Goal: Task Accomplishment & Management: Use online tool/utility

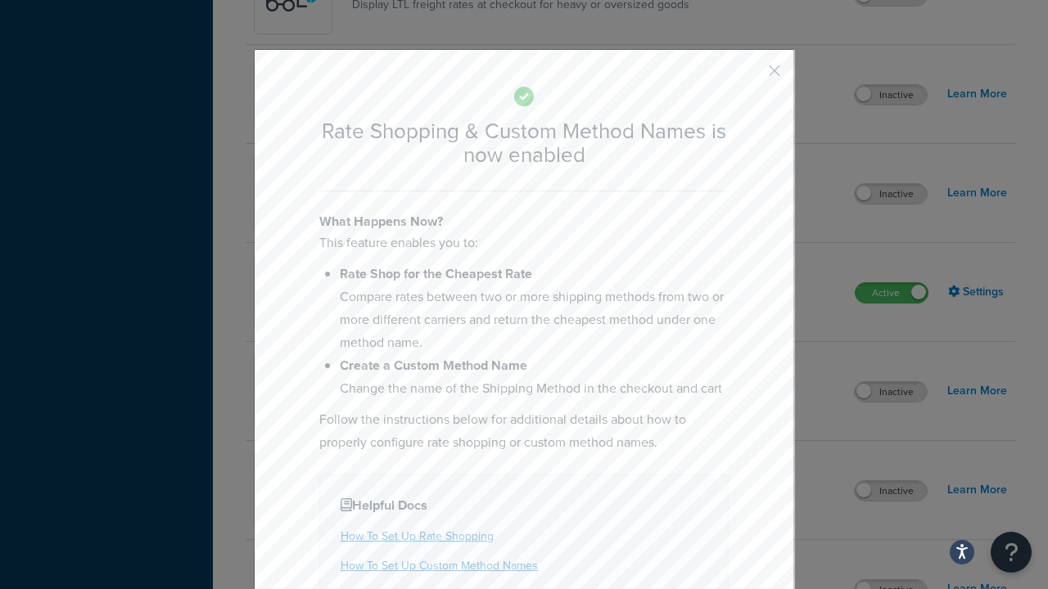
click at [750, 76] on button "button" at bounding box center [750, 77] width 4 height 4
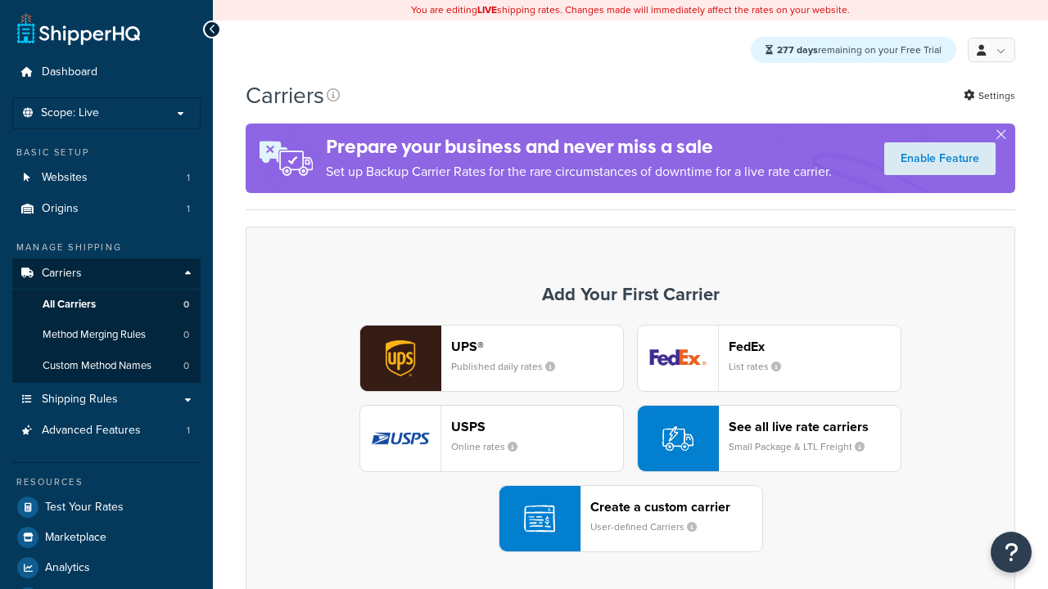
click at [630, 440] on div "UPS® Published daily rates FedEx List rates USPS Online rates See all live rate…" at bounding box center [630, 439] width 735 height 228
click at [769, 440] on div "See all live rate carriers Small Package & LTL Freight" at bounding box center [815, 438] width 172 height 39
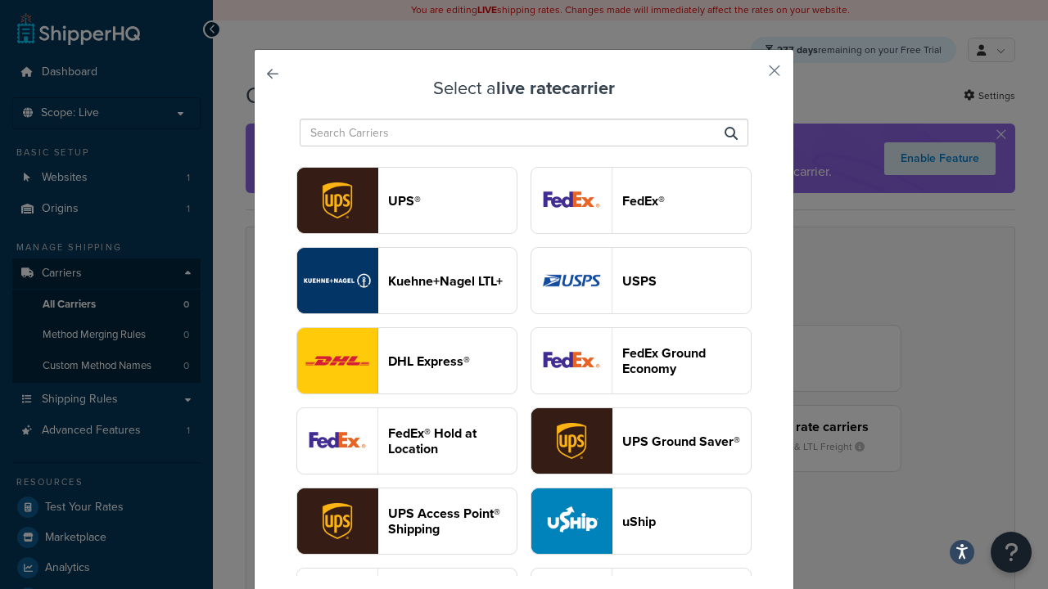
click at [641, 273] on header "USPS" at bounding box center [686, 281] width 129 height 16
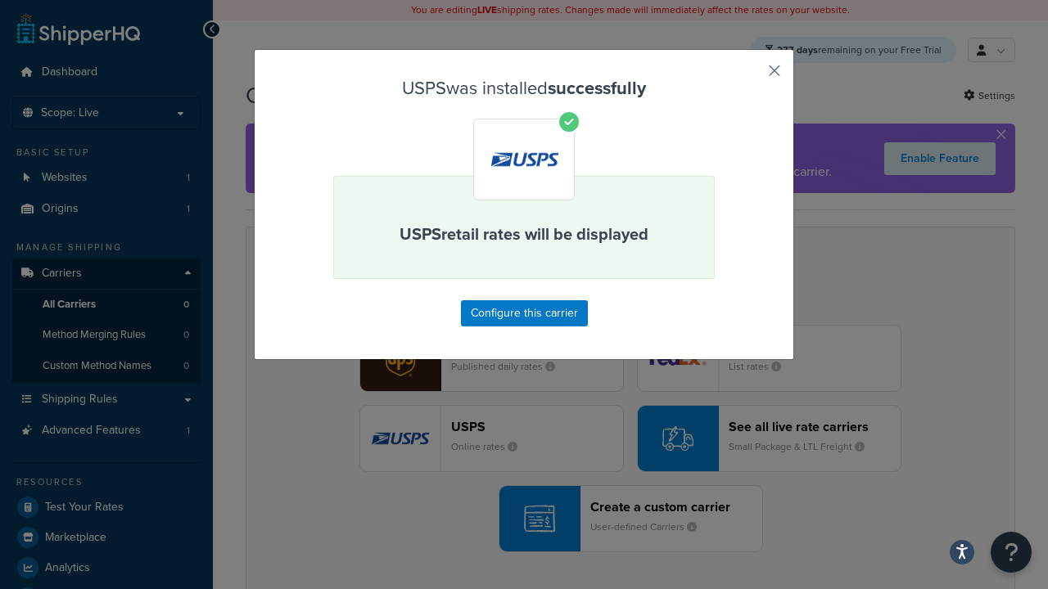
click at [750, 76] on button "button" at bounding box center [750, 77] width 4 height 4
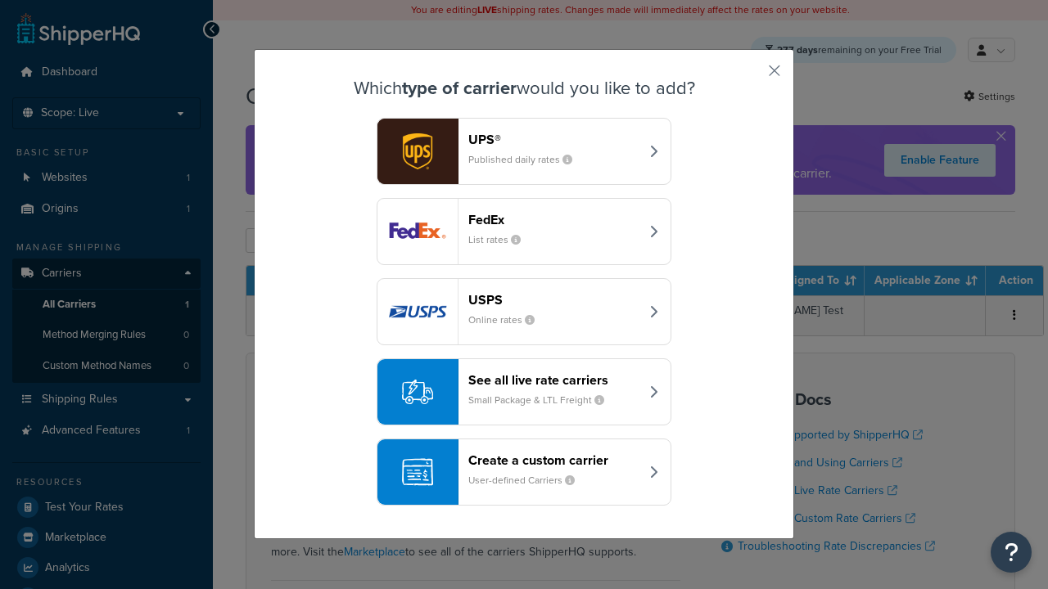
click at [524, 393] on div "See all live rate carriers Small Package & LTL Freight" at bounding box center [553, 392] width 171 height 39
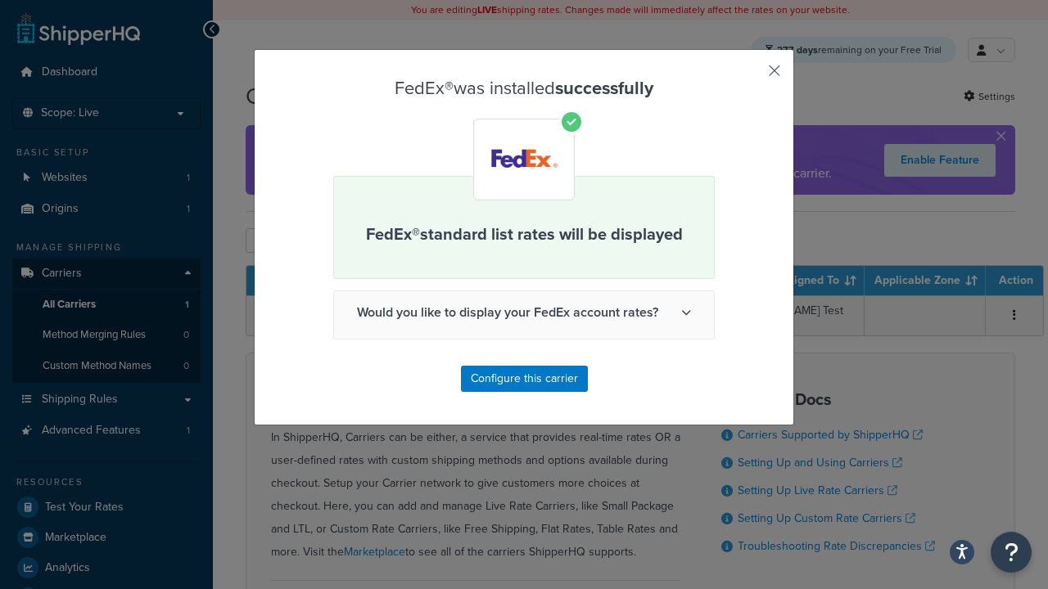
click at [750, 76] on button "button" at bounding box center [750, 77] width 4 height 4
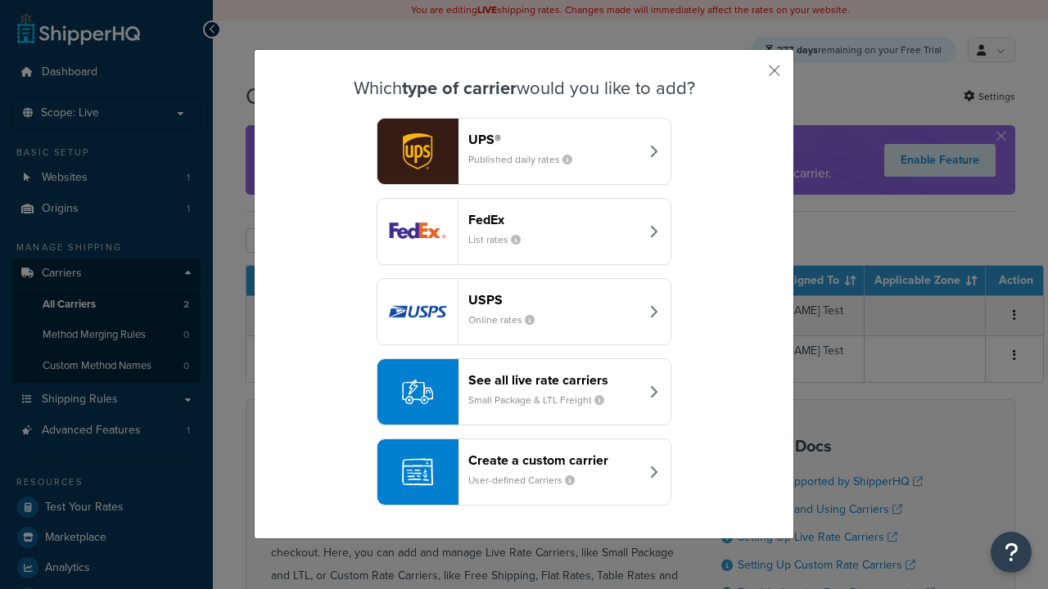
click at [524, 393] on div "See all live rate carriers Small Package & LTL Freight" at bounding box center [553, 392] width 171 height 39
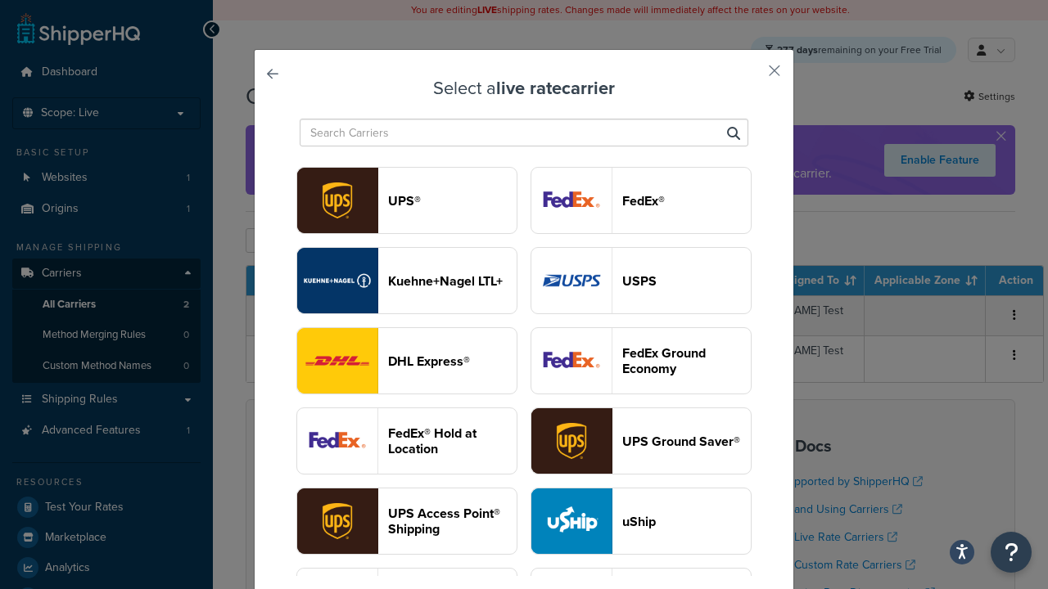
click at [452, 201] on header "UPS®" at bounding box center [452, 201] width 129 height 16
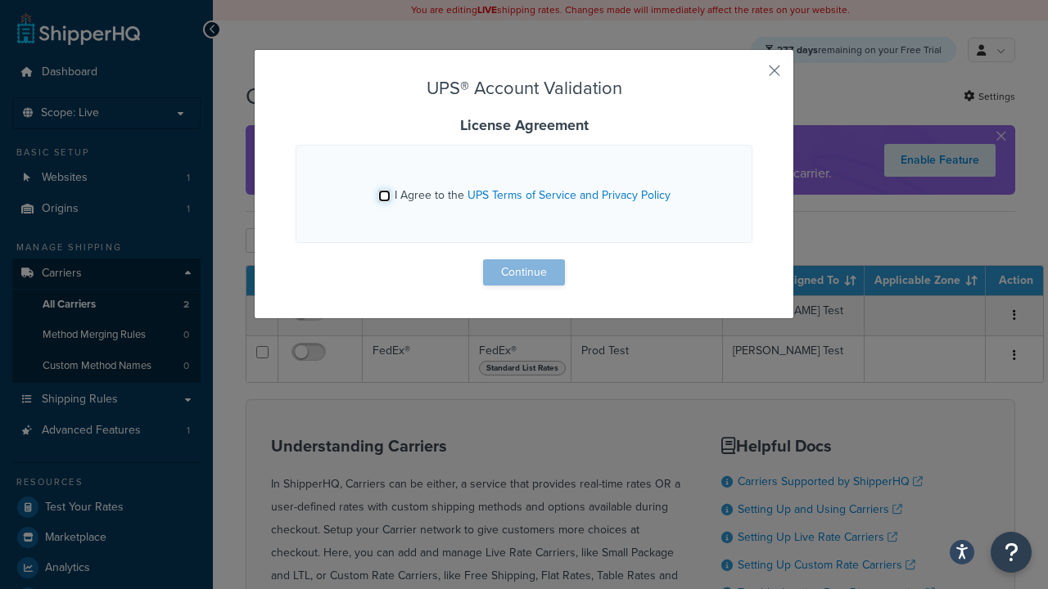
click at [386, 196] on input "I Agree to the UPS Terms of Service and Privacy Policy" at bounding box center [384, 196] width 12 height 12
checkbox input "true"
click at [524, 273] on button "Continue" at bounding box center [524, 273] width 82 height 26
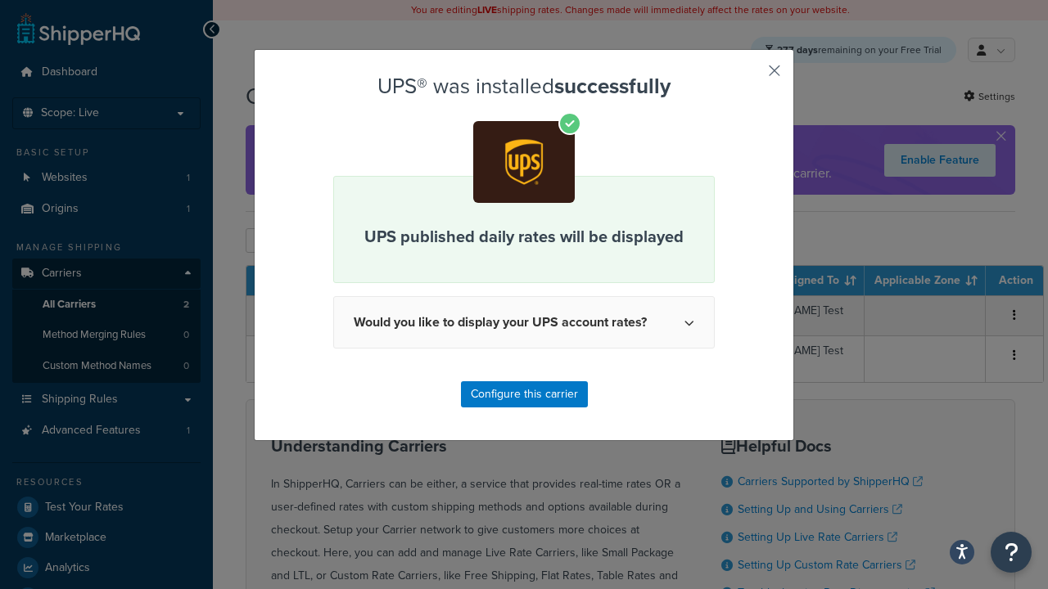
click at [750, 76] on button "button" at bounding box center [750, 77] width 4 height 4
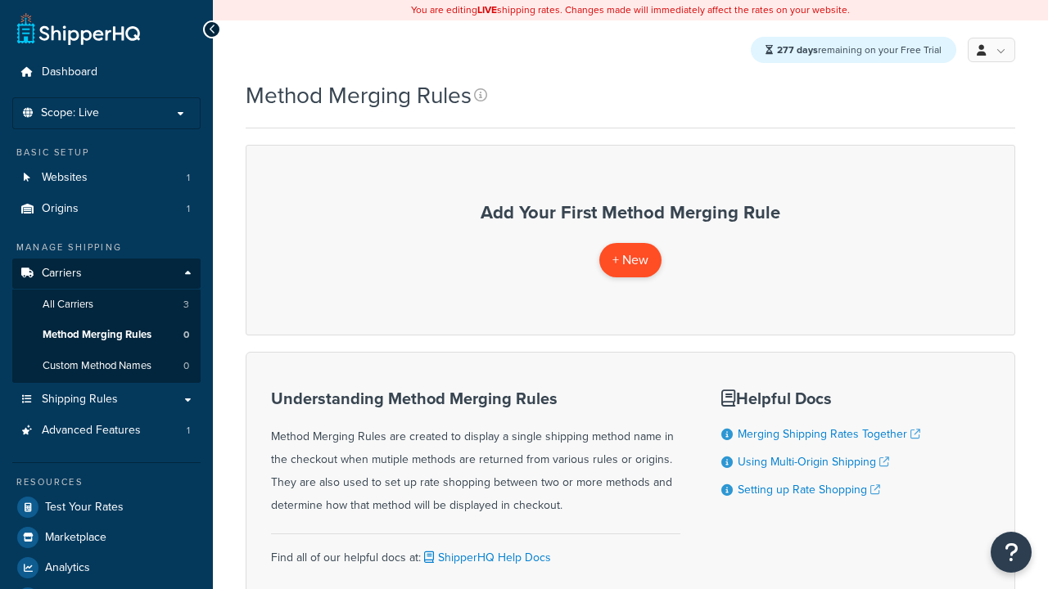
click at [630, 260] on span "+ New" at bounding box center [630, 260] width 36 height 19
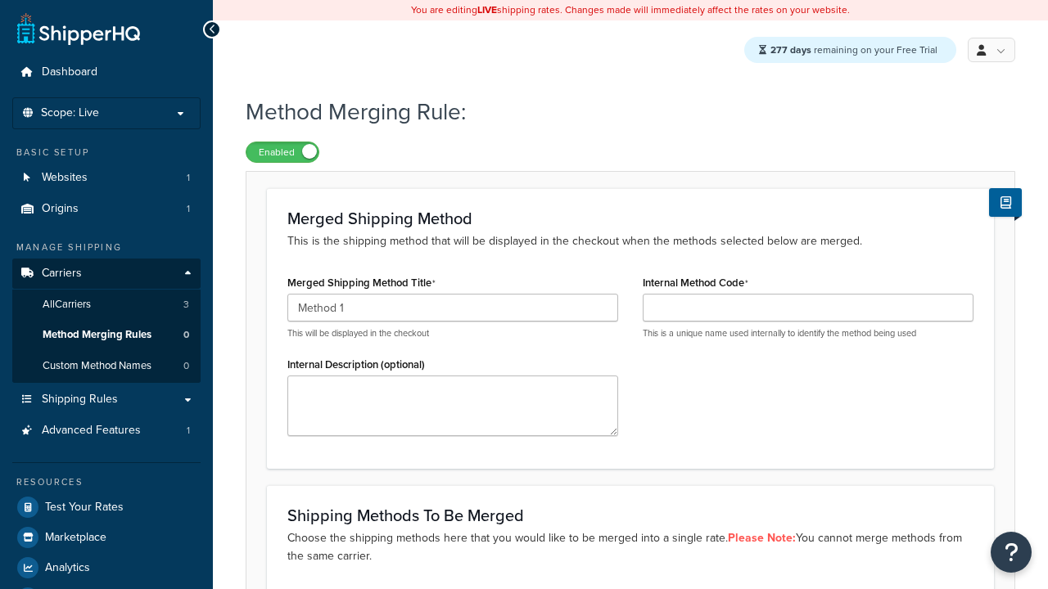
type input "Method 1"
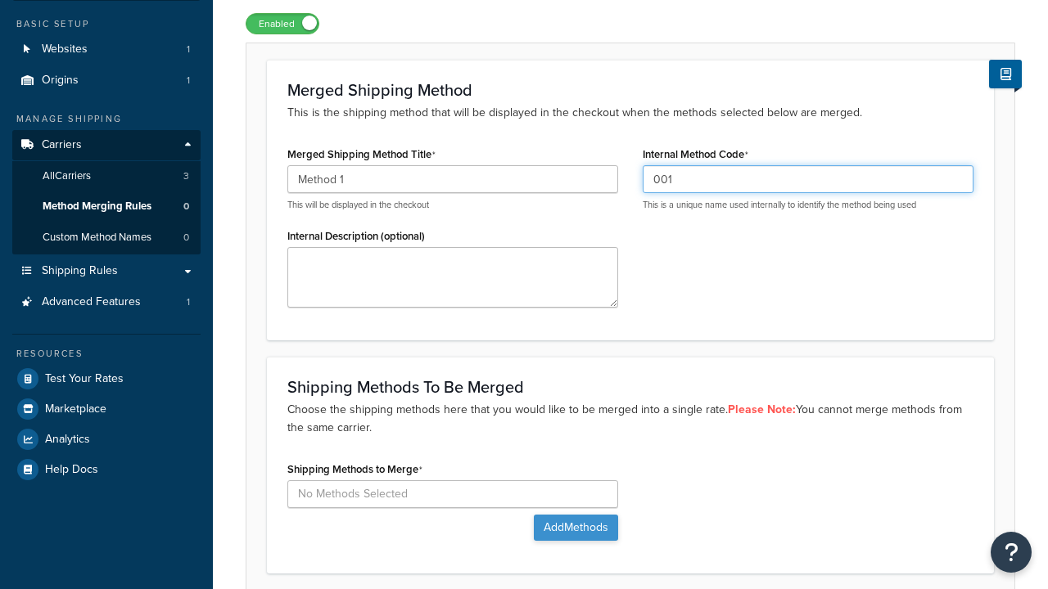
type input "001"
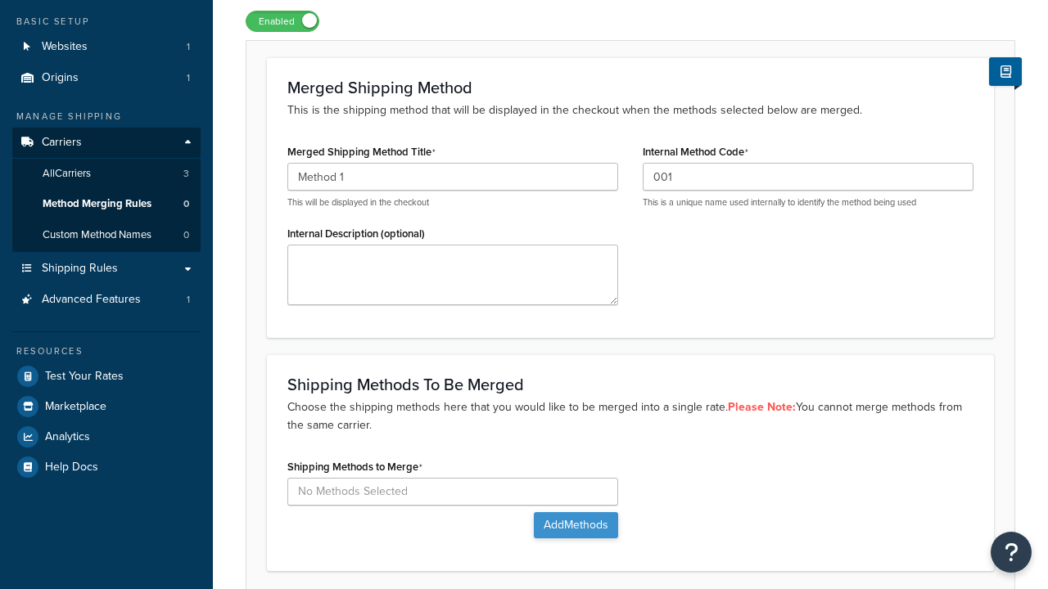
click at [574, 513] on button "Add Methods" at bounding box center [576, 526] width 84 height 26
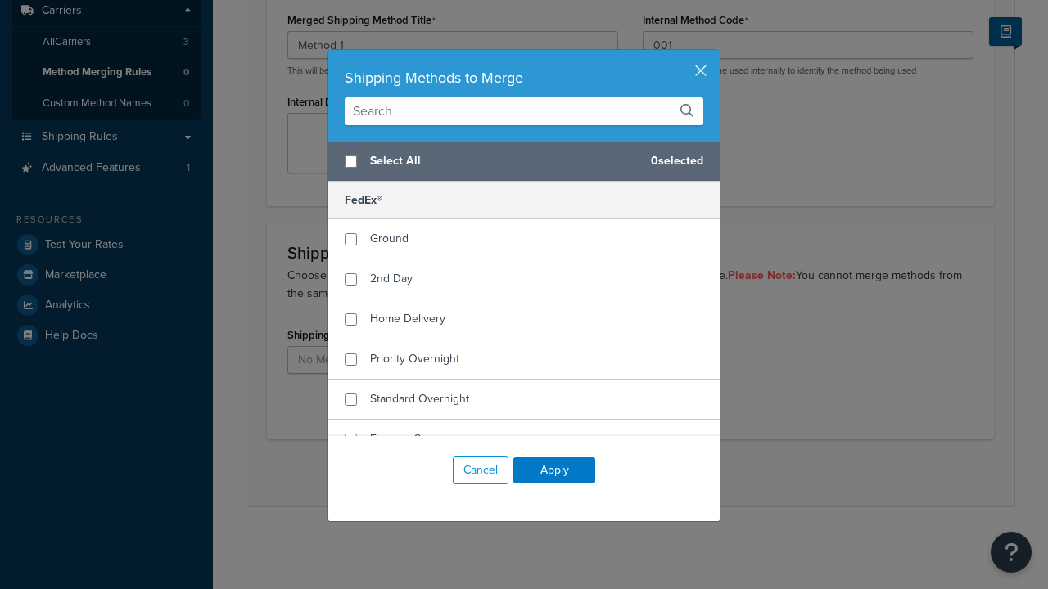
scroll to position [0, 0]
click at [389, 239] on span "Ground" at bounding box center [389, 238] width 38 height 17
checkbox input "true"
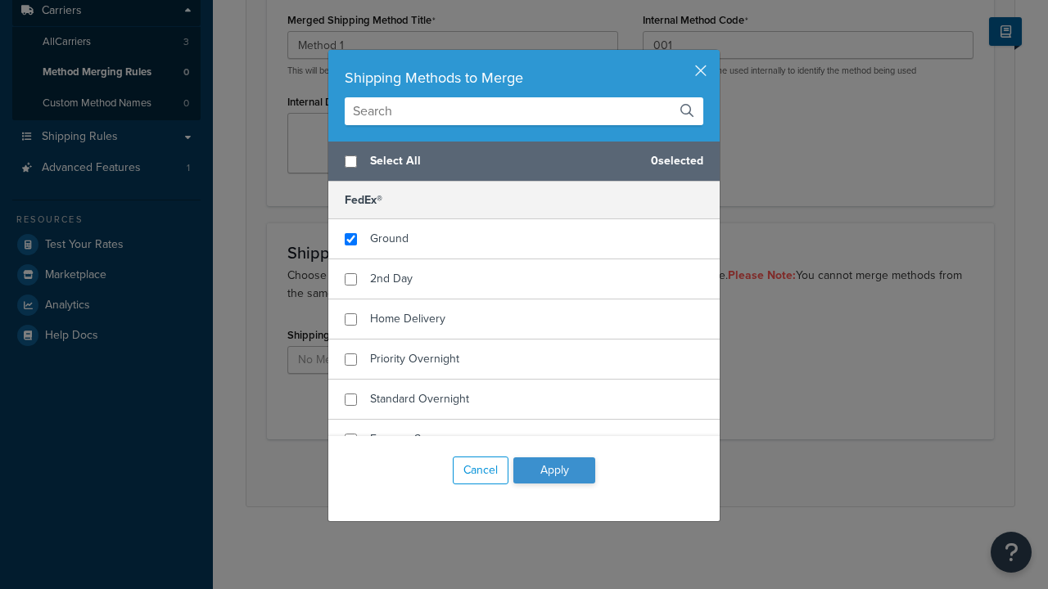
click at [554, 471] on button "Apply" at bounding box center [554, 471] width 82 height 26
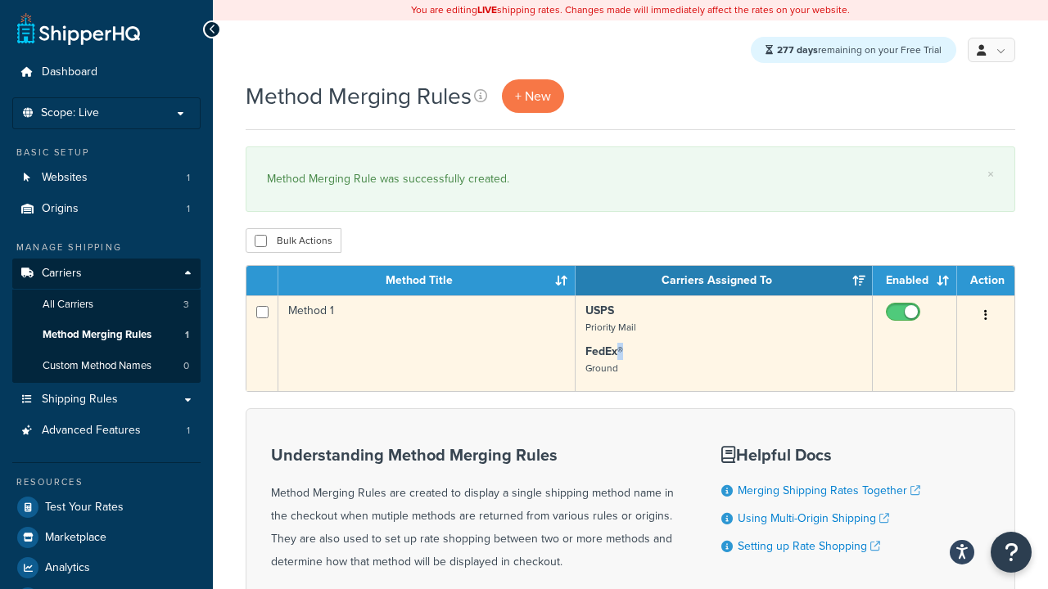
drag, startPoint x: 629, startPoint y: 355, endPoint x: 617, endPoint y: 355, distance: 12.3
click at [617, 355] on p "FedEx® Ground" at bounding box center [723, 360] width 277 height 33
copy strong "®"
